Goal: Browse casually

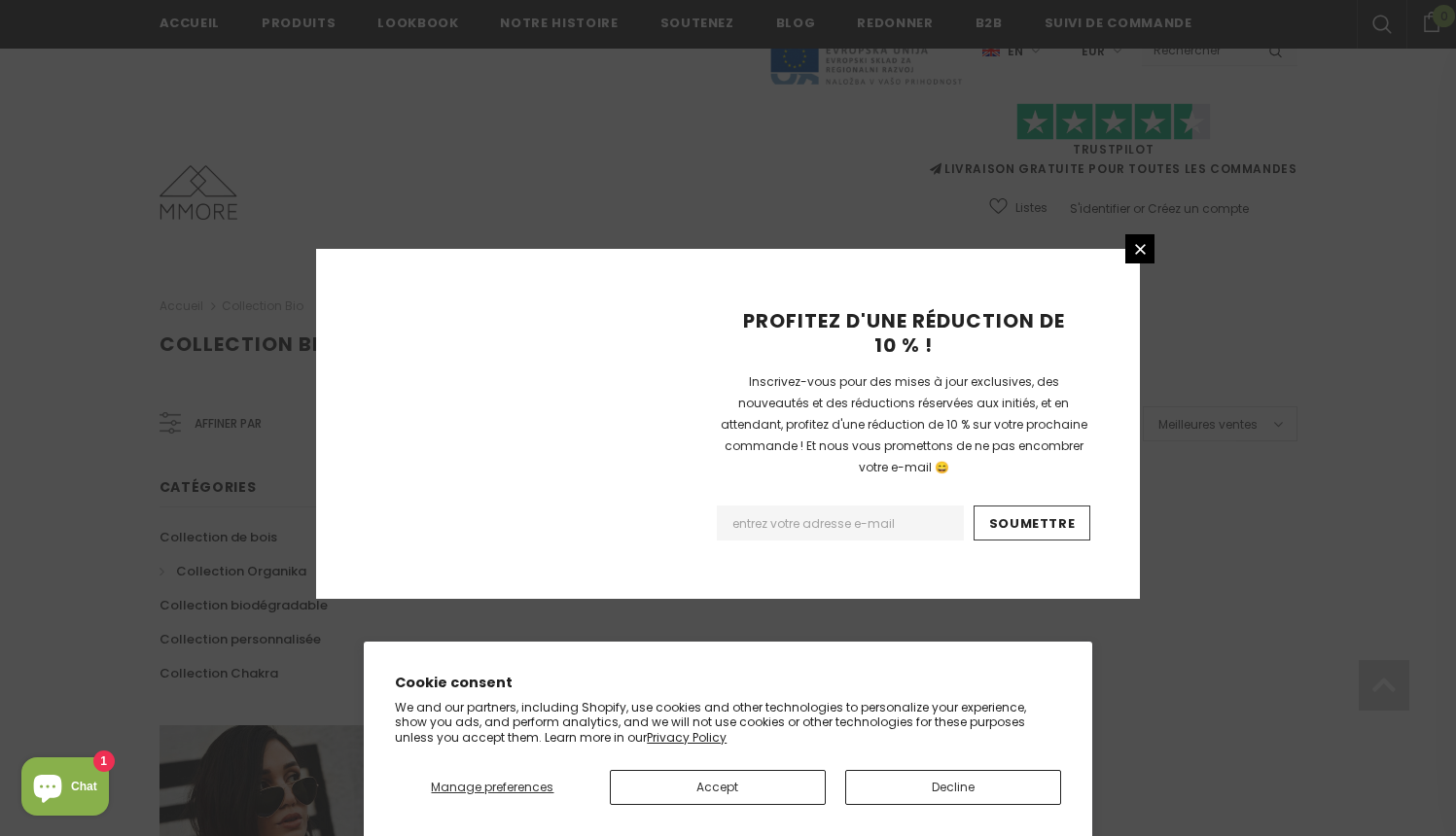
scroll to position [1204, 0]
